Goal: Task Accomplishment & Management: Manage account settings

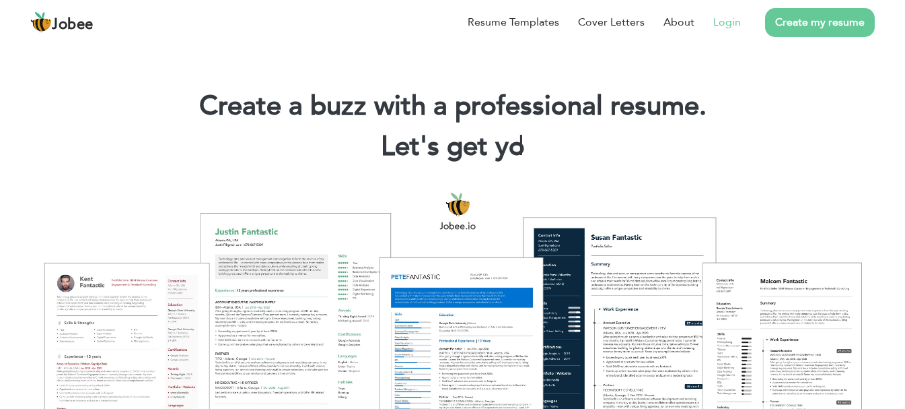
click at [732, 20] on link "Login" at bounding box center [727, 22] width 28 height 16
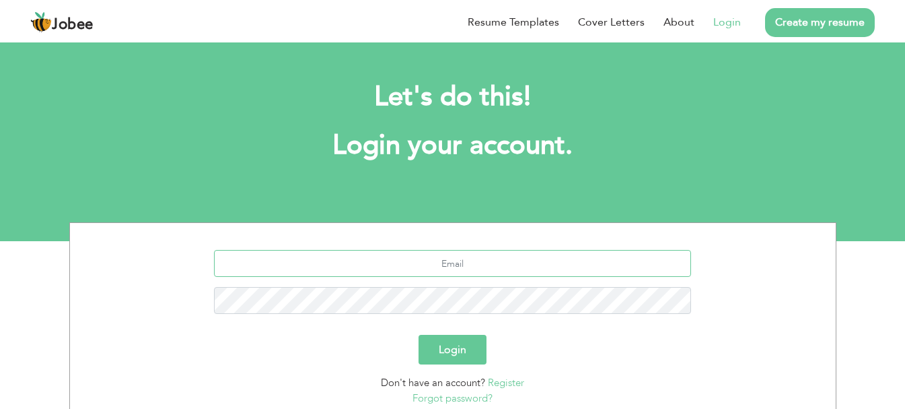
click at [481, 264] on input "text" at bounding box center [452, 263] width 477 height 27
type input "M"
type input "[EMAIL_ADDRESS][DOMAIN_NAME]"
click at [419, 335] on button "Login" at bounding box center [453, 350] width 68 height 30
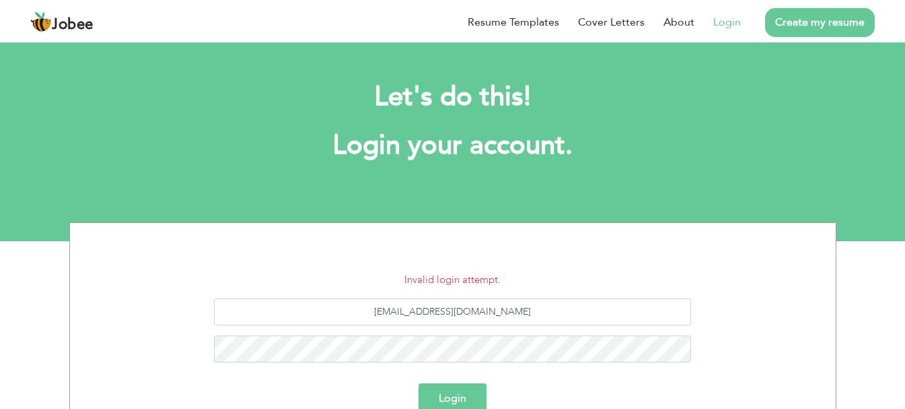
click at [462, 396] on button "Login" at bounding box center [453, 398] width 68 height 30
click at [534, 308] on input "[EMAIL_ADDRESS][DOMAIN_NAME]" at bounding box center [452, 311] width 477 height 27
click at [528, 317] on input "[EMAIL_ADDRESS][DOMAIN_NAME]" at bounding box center [452, 311] width 477 height 27
type input "[EMAIL_ADDRESS][DOMAIN_NAME]"
click at [447, 398] on button "Login" at bounding box center [453, 398] width 68 height 30
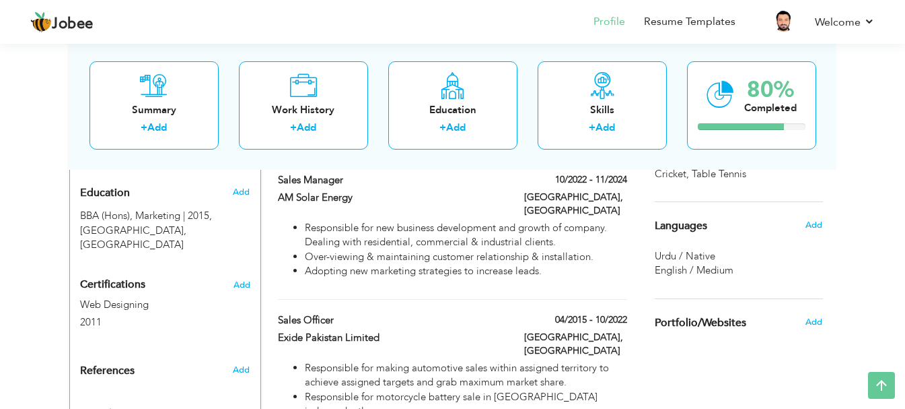
scroll to position [584, 0]
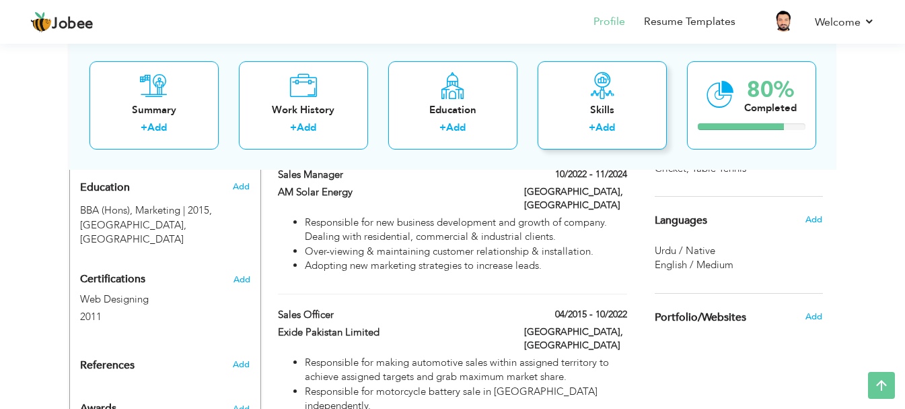
click at [606, 116] on div "Skills" at bounding box center [603, 109] width 108 height 14
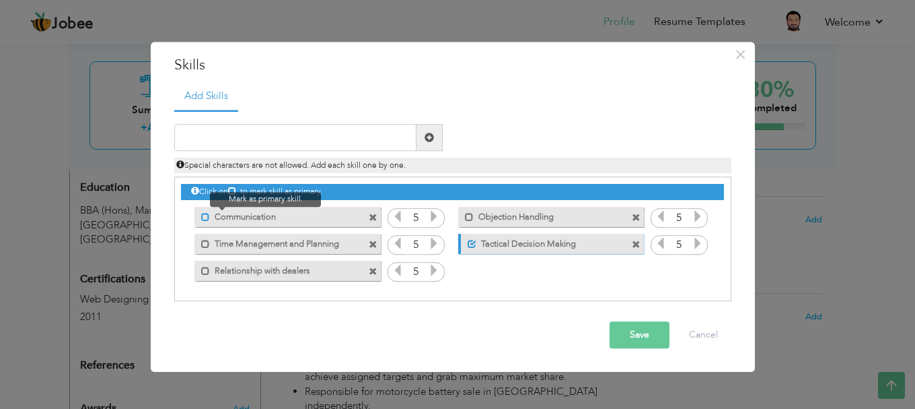
click at [205, 221] on span at bounding box center [205, 217] width 9 height 9
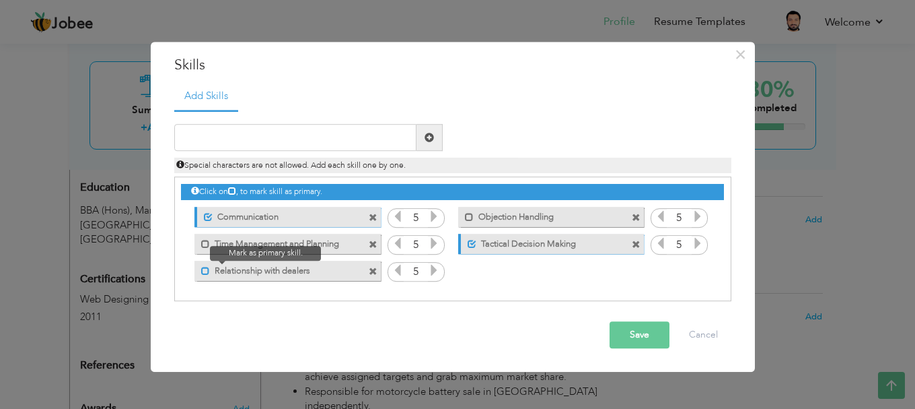
click at [203, 268] on span at bounding box center [205, 271] width 9 height 9
click at [283, 134] on input "text" at bounding box center [295, 138] width 242 height 27
type input "m"
type input "t"
type input "leadership"
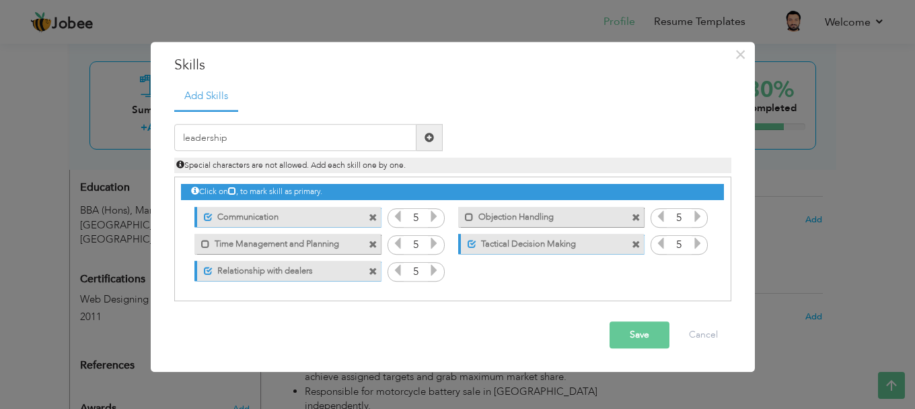
click at [423, 137] on span at bounding box center [430, 138] width 26 height 27
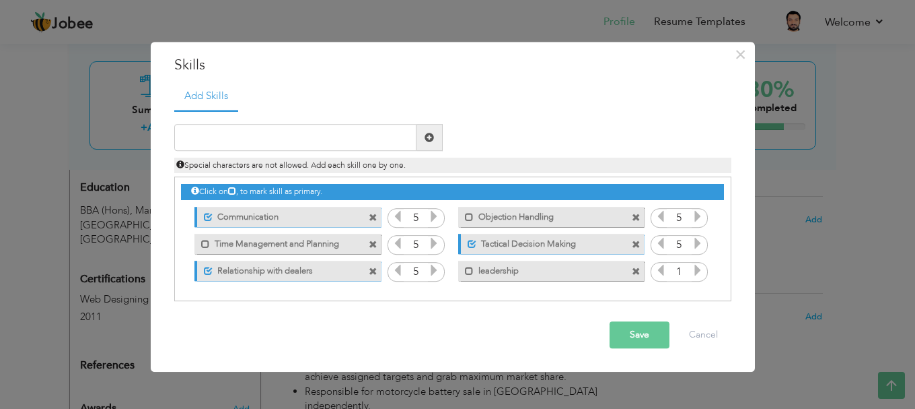
click at [695, 247] on icon at bounding box center [698, 244] width 12 height 12
click at [660, 247] on icon at bounding box center [661, 244] width 12 height 12
click at [698, 240] on icon at bounding box center [698, 244] width 12 height 12
click at [641, 337] on button "Save" at bounding box center [640, 335] width 60 height 27
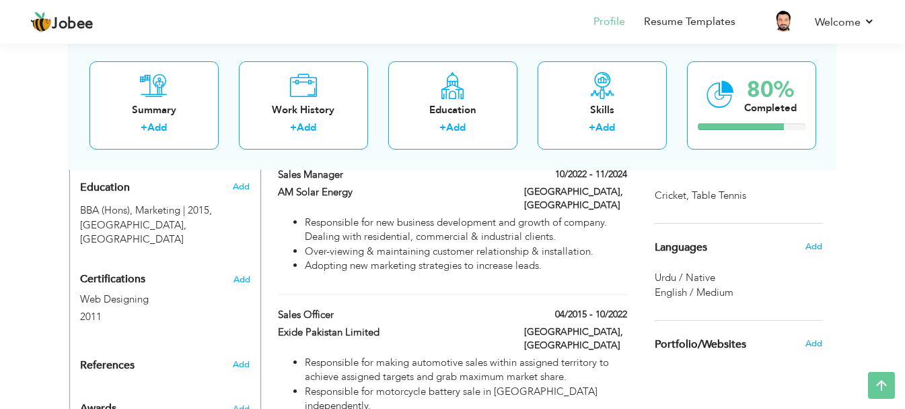
click at [694, 293] on span "English / Medium" at bounding box center [694, 291] width 79 height 13
click at [685, 289] on span "English / Medium" at bounding box center [694, 291] width 79 height 13
click at [811, 249] on span "Add" at bounding box center [813, 246] width 17 height 12
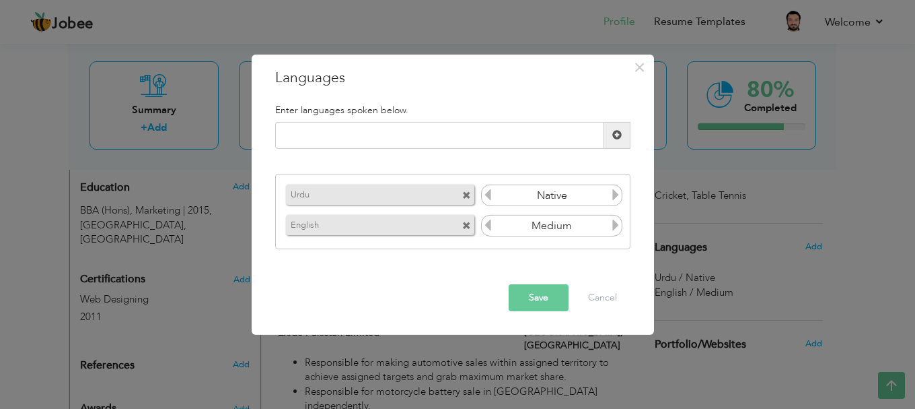
click at [484, 224] on icon at bounding box center [488, 225] width 12 height 12
click at [617, 223] on icon at bounding box center [616, 225] width 12 height 12
click at [617, 224] on icon at bounding box center [616, 225] width 12 height 12
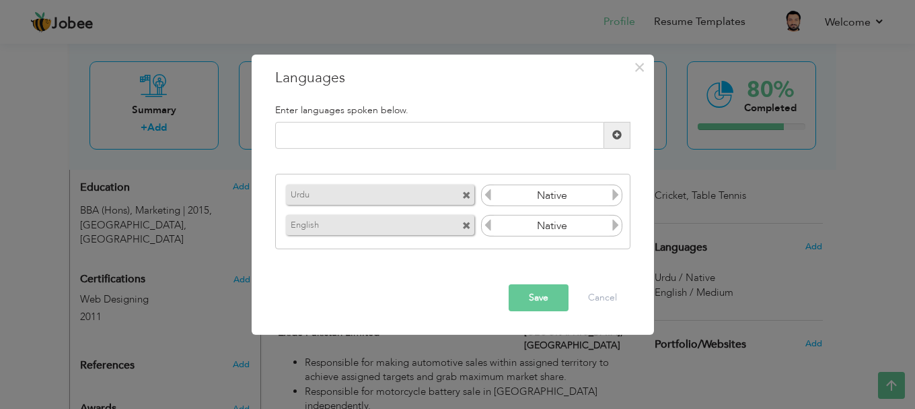
click at [489, 229] on icon at bounding box center [488, 225] width 12 height 12
click at [525, 300] on button "Save" at bounding box center [539, 297] width 60 height 27
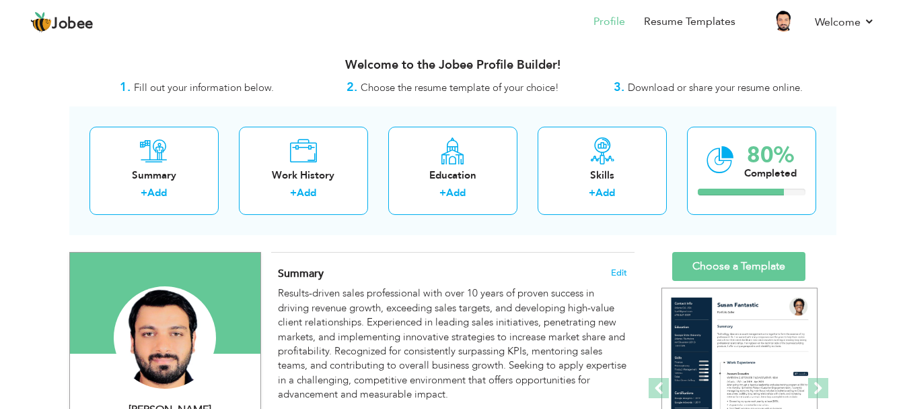
scroll to position [0, 0]
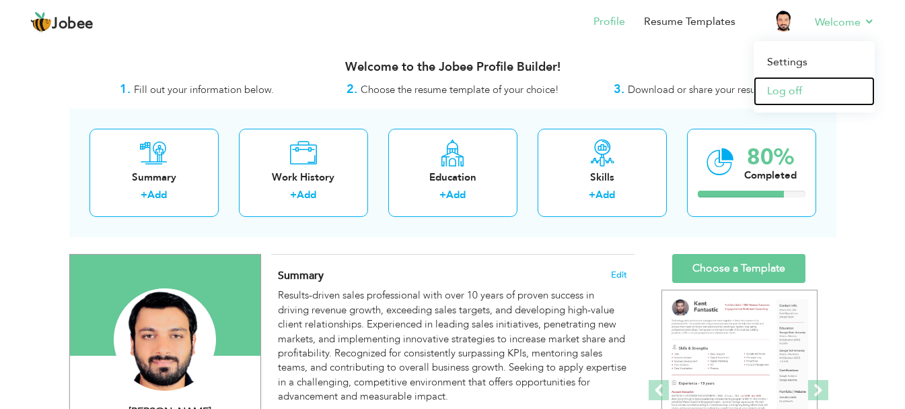
click at [804, 87] on link "Log off" at bounding box center [814, 91] width 121 height 29
